Goal: Information Seeking & Learning: Compare options

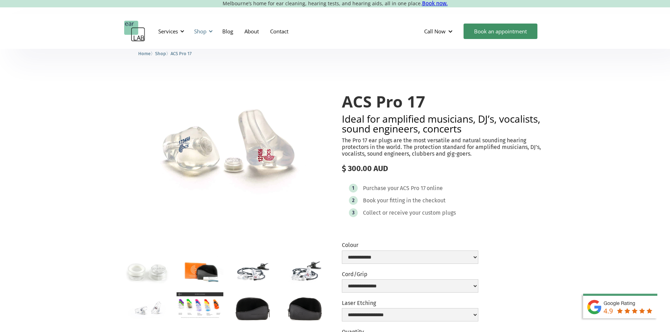
click at [208, 32] on div "Shop" at bounding box center [202, 31] width 25 height 21
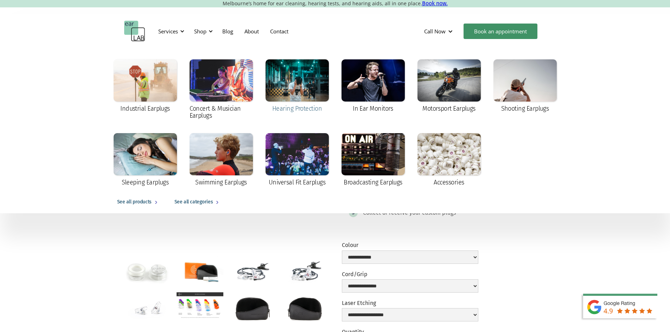
click at [293, 104] on div "Hearing Protection" at bounding box center [297, 86] width 63 height 54
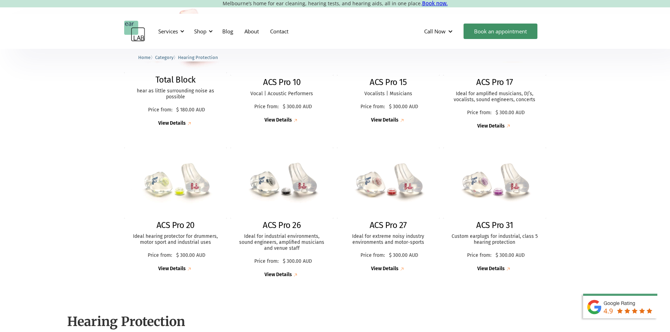
scroll to position [246, 0]
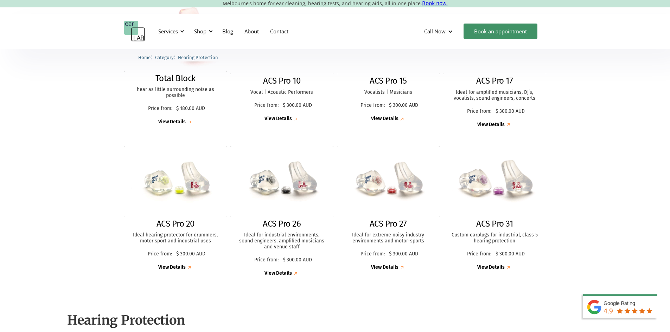
click at [500, 267] on div "View Details" at bounding box center [490, 268] width 27 height 6
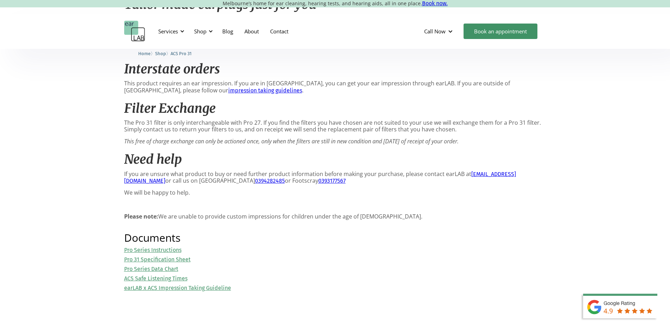
scroll to position [598, 0]
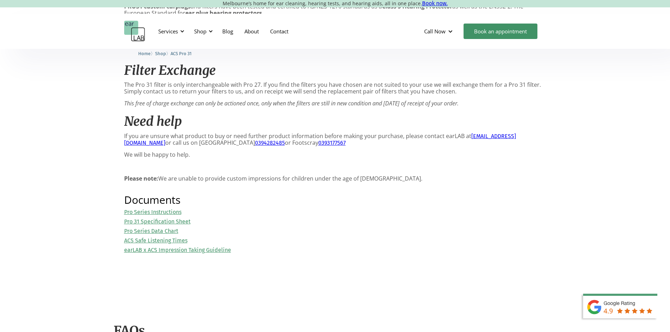
click at [191, 225] on link "Pro 31 Specification Sheet" at bounding box center [157, 221] width 66 height 7
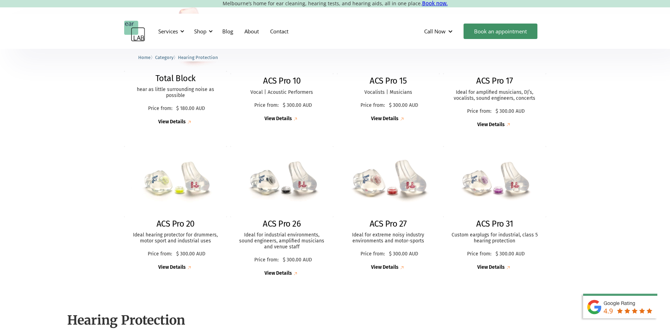
click at [390, 267] on div "View Details" at bounding box center [384, 268] width 27 height 6
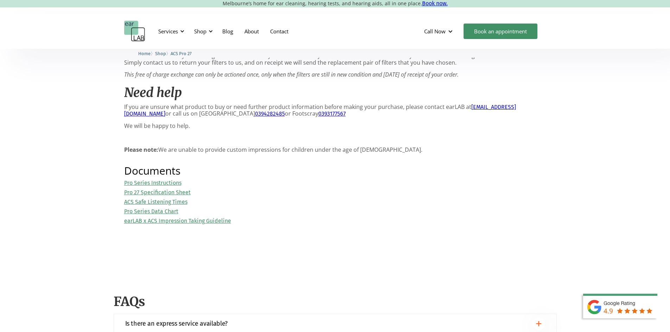
scroll to position [704, 0]
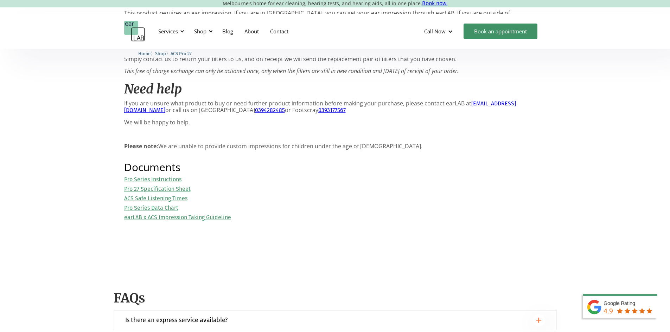
click at [173, 211] on link "Pro Series Data Chart" at bounding box center [151, 208] width 54 height 7
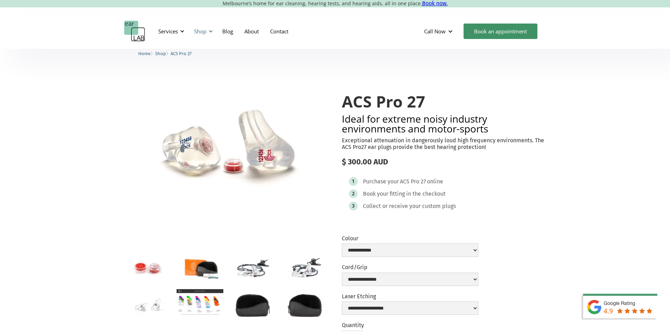
click at [210, 32] on div at bounding box center [210, 31] width 5 height 5
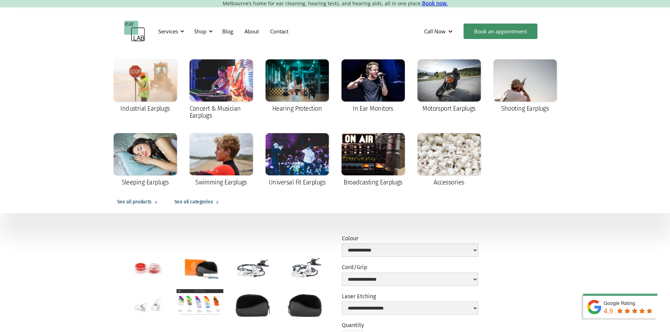
click at [199, 202] on div "See all categories" at bounding box center [193, 202] width 38 height 8
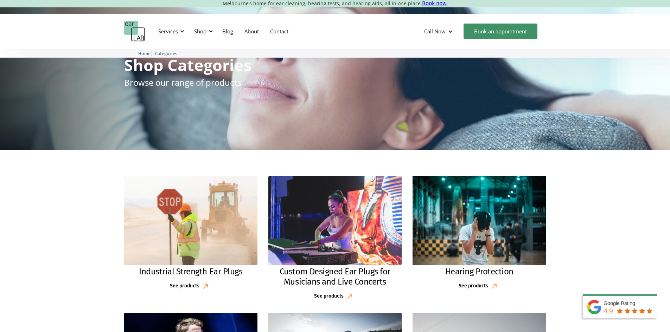
scroll to position [70, 0]
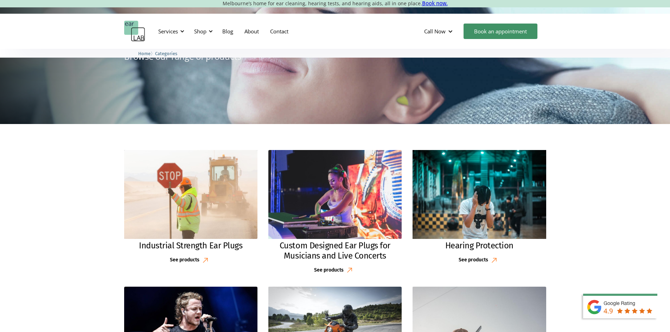
click at [469, 261] on div "See products" at bounding box center [474, 261] width 30 height 6
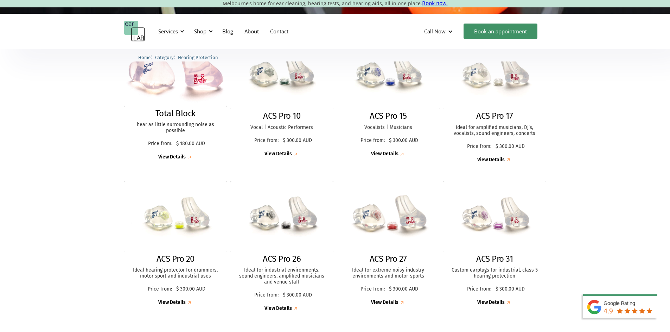
scroll to position [281, 0]
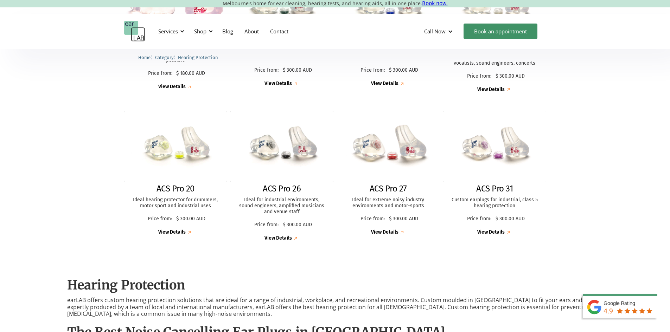
click at [387, 232] on div "View Details" at bounding box center [384, 233] width 27 height 6
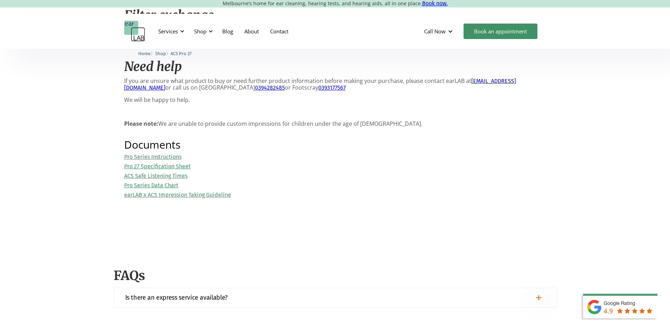
scroll to position [809, 0]
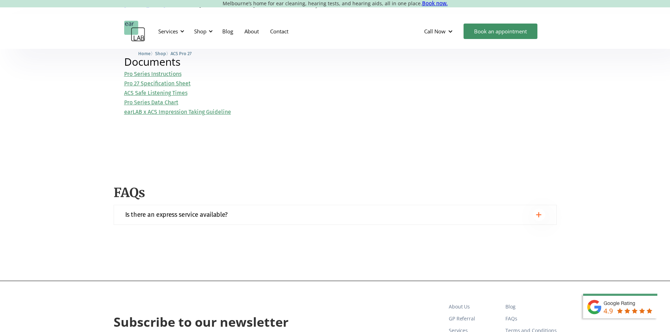
click at [178, 106] on link "Pro Series Data Chart" at bounding box center [151, 102] width 54 height 7
